Goal: Transaction & Acquisition: Purchase product/service

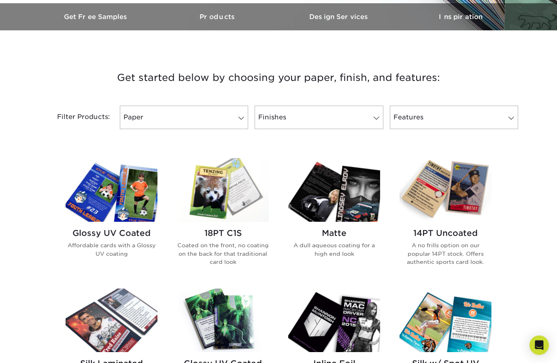
scroll to position [251, 0]
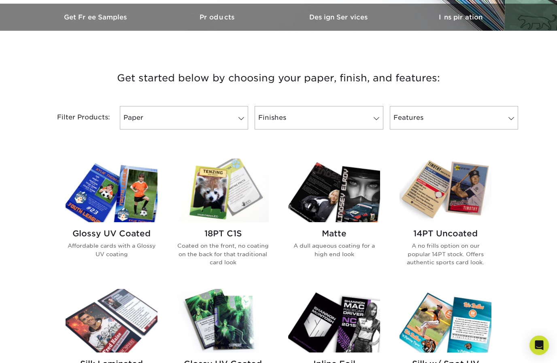
click at [230, 121] on link "Paper" at bounding box center [184, 117] width 128 height 23
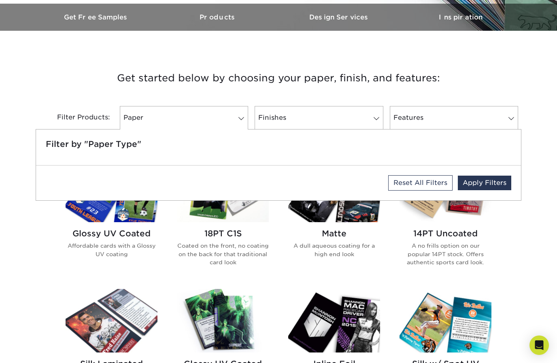
click at [546, 234] on div "Get started below by choosing your paper, finish, and features: Filtered Matche…" at bounding box center [278, 352] width 557 height 604
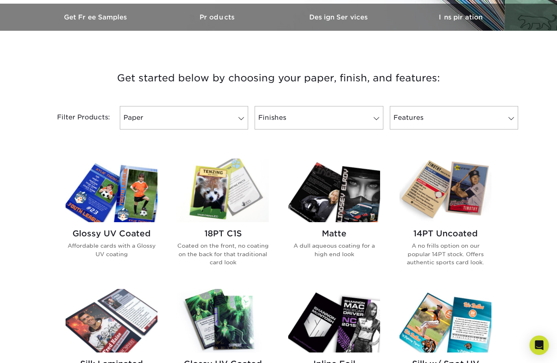
click at [373, 122] on link "Finishes" at bounding box center [319, 117] width 128 height 23
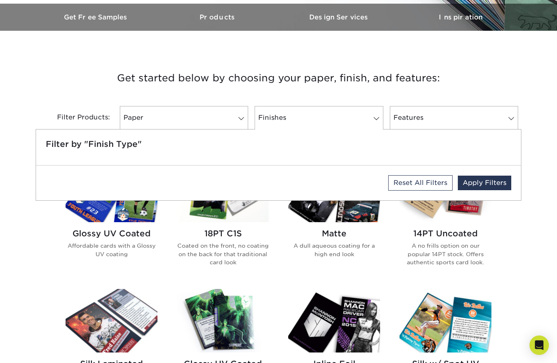
click at [528, 275] on div "Get started below by choosing your paper, finish, and features: Filtered Matche…" at bounding box center [278, 352] width 557 height 604
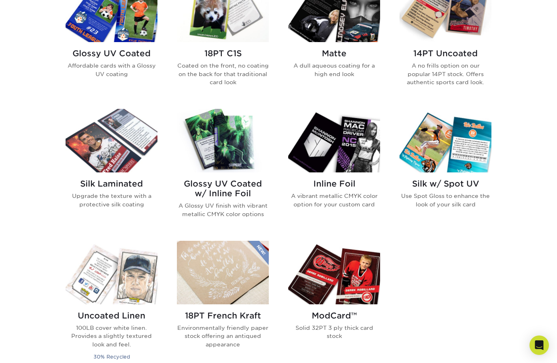
scroll to position [444, 0]
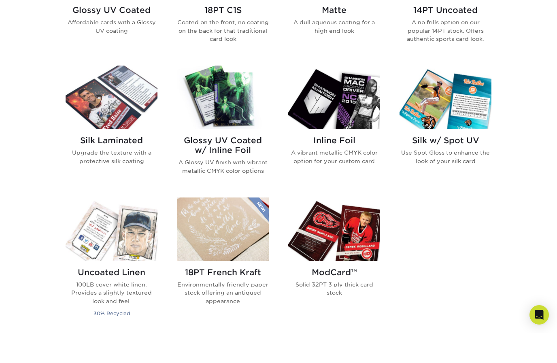
click at [349, 179] on p "A vibrant metallic CMYK color option for your custom card" at bounding box center [334, 187] width 92 height 17
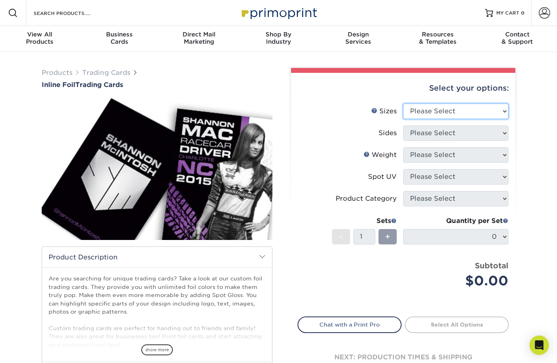
click at [484, 106] on select "Please Select 2.5" x 3.5"" at bounding box center [455, 111] width 105 height 15
select select "2.50x3.50"
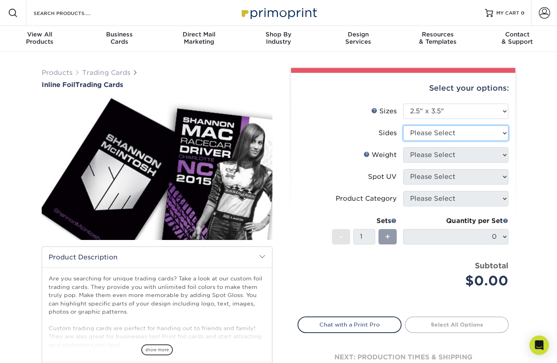
click at [500, 130] on select "Please Select Print Both Sides - Foil Back Only Print Both Sides - Foil Both Si…" at bounding box center [455, 133] width 105 height 15
click at [495, 132] on select "Please Select Print Both Sides - Foil Back Only Print Both Sides - Foil Both Si…" at bounding box center [455, 133] width 105 height 15
select select "e9e9dfb3-fba1-4d60-972c-fd9ca5904d33"
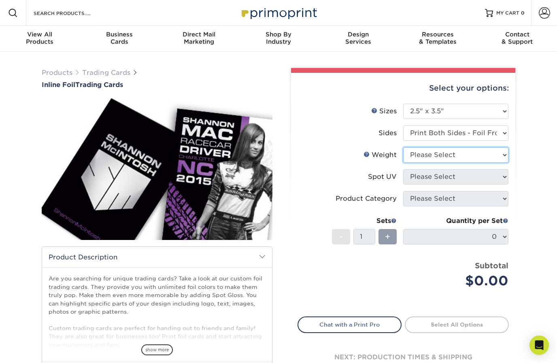
click at [494, 151] on select "Please Select 16PT" at bounding box center [455, 154] width 105 height 15
select select "16PT"
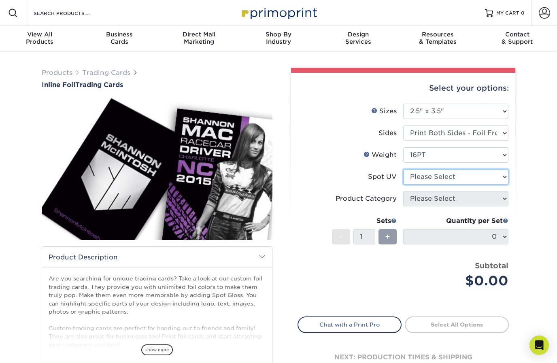
click at [498, 180] on select "Please Select No Spot UV Front and Back (Both Sides) Front Only Back Only" at bounding box center [455, 176] width 105 height 15
select select "0"
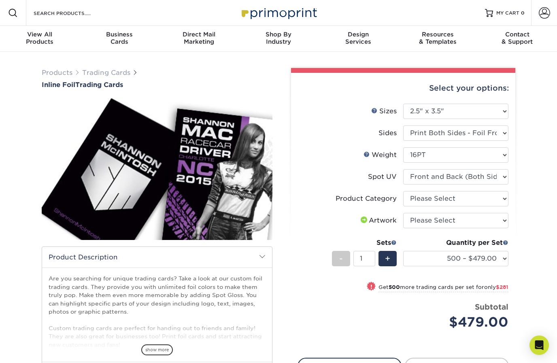
click at [493, 189] on li "Spot UV Please Select No Spot UV Front and Back (Both Sides) Front Only Back On…" at bounding box center [403, 180] width 211 height 22
click at [501, 196] on select "Please Select Trading Cards" at bounding box center [455, 198] width 105 height 15
select select "c2f9bce9-36c2-409d-b101-c29d9d031e18"
